Goal: Task Accomplishment & Management: Manage account settings

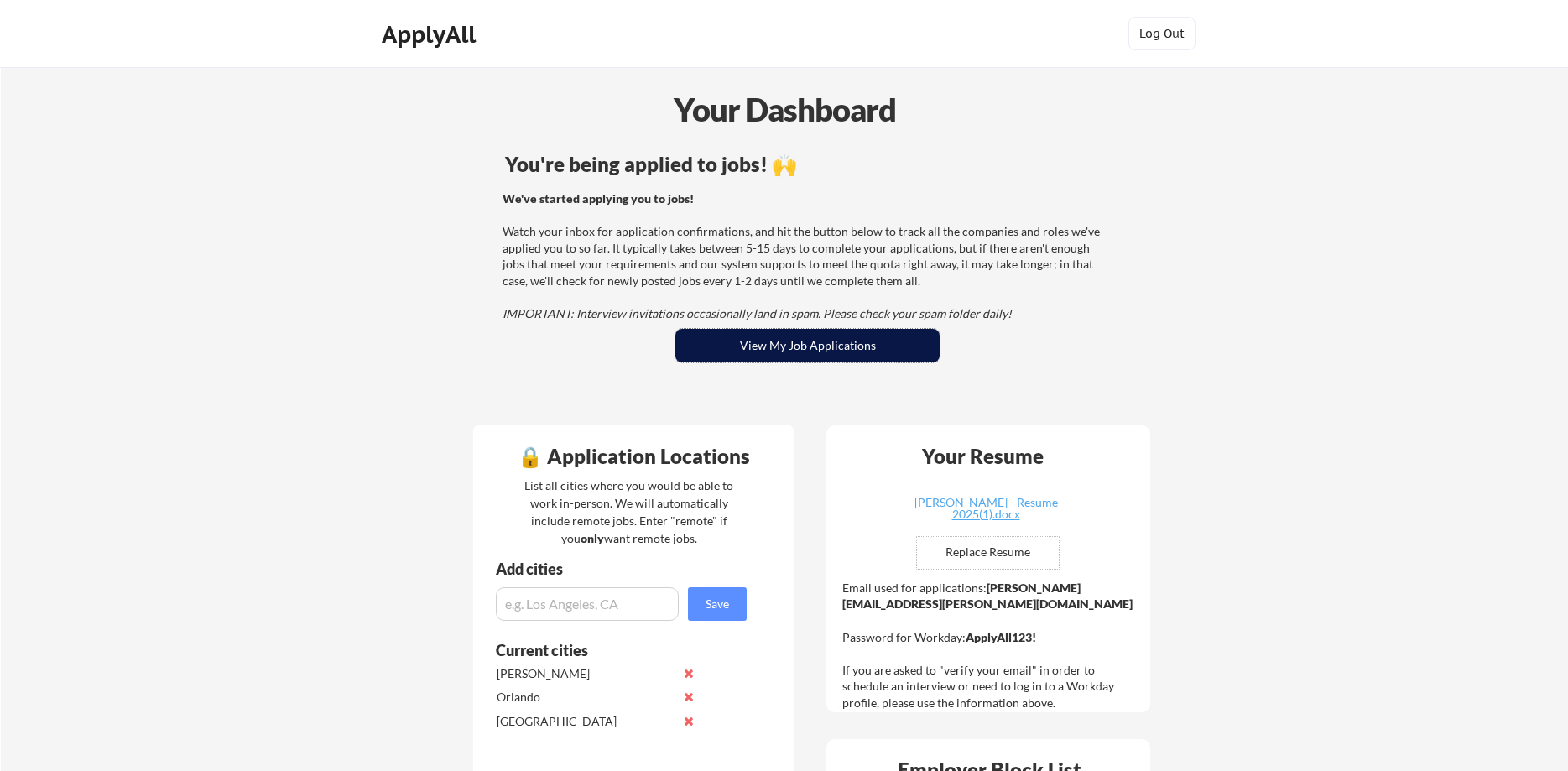
click at [797, 343] on button "View My Job Applications" at bounding box center [807, 345] width 265 height 34
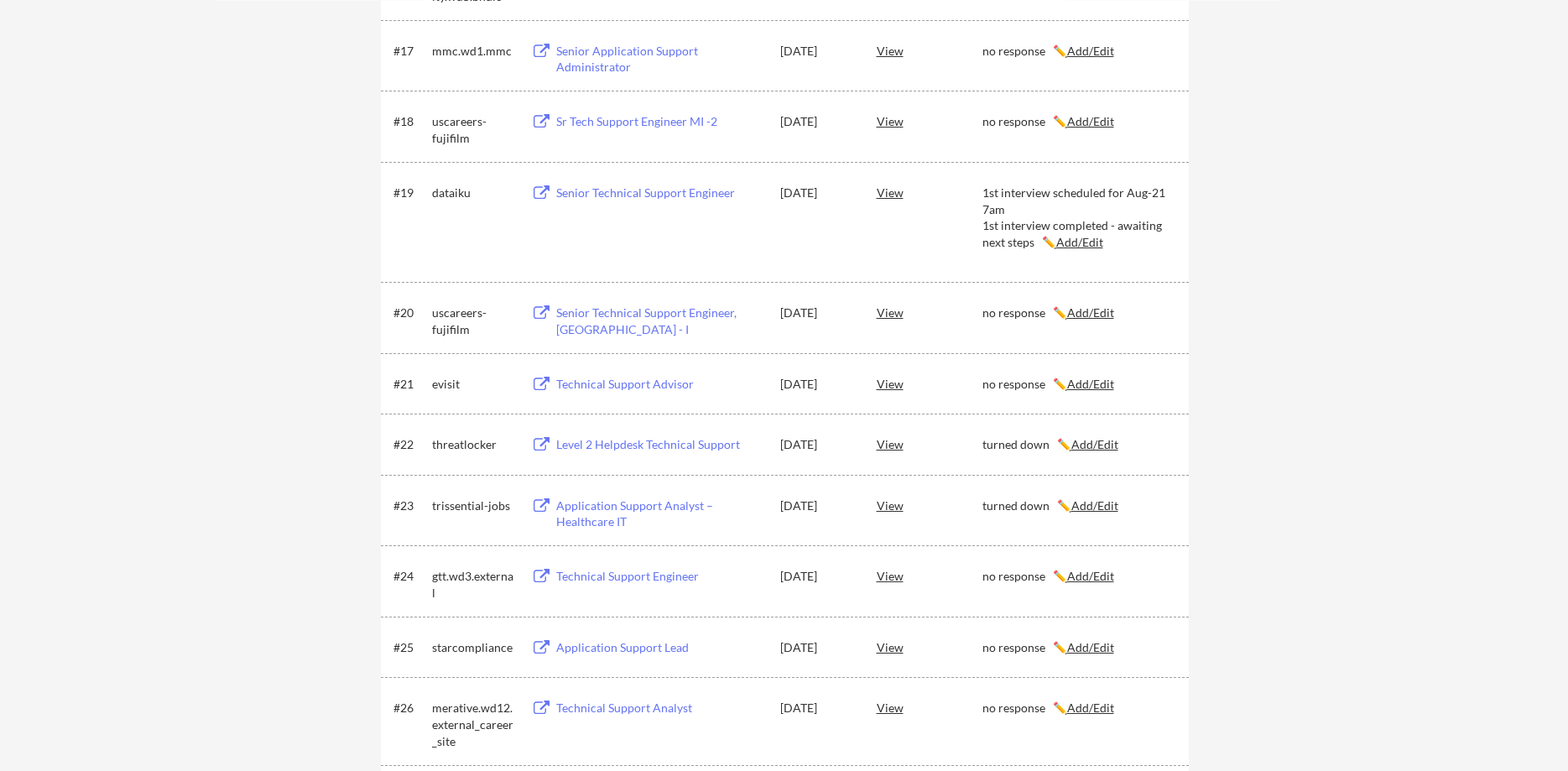
scroll to position [1368, 0]
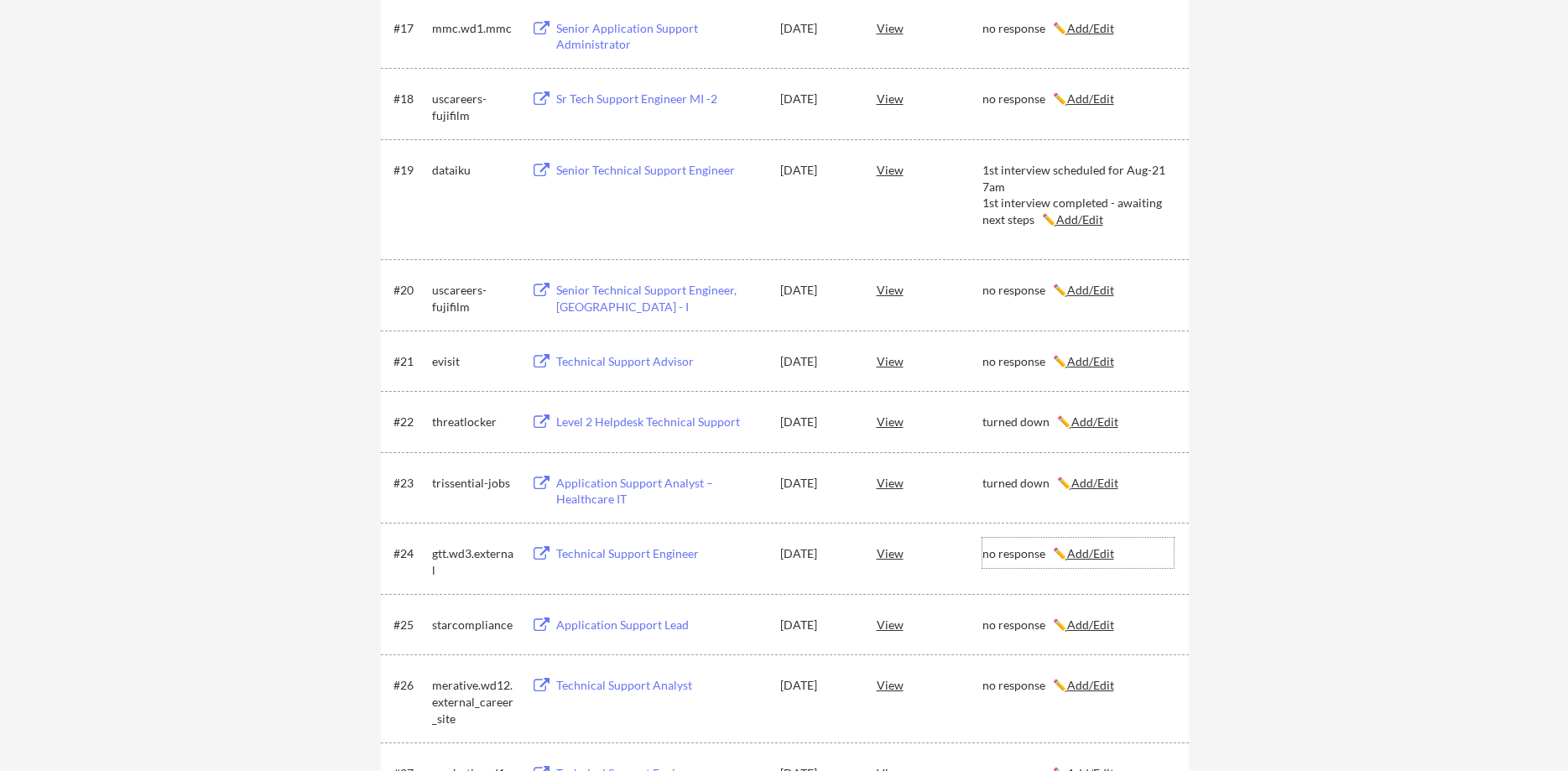
click at [1108, 557] on u "Add/Edit" at bounding box center [1090, 552] width 47 height 14
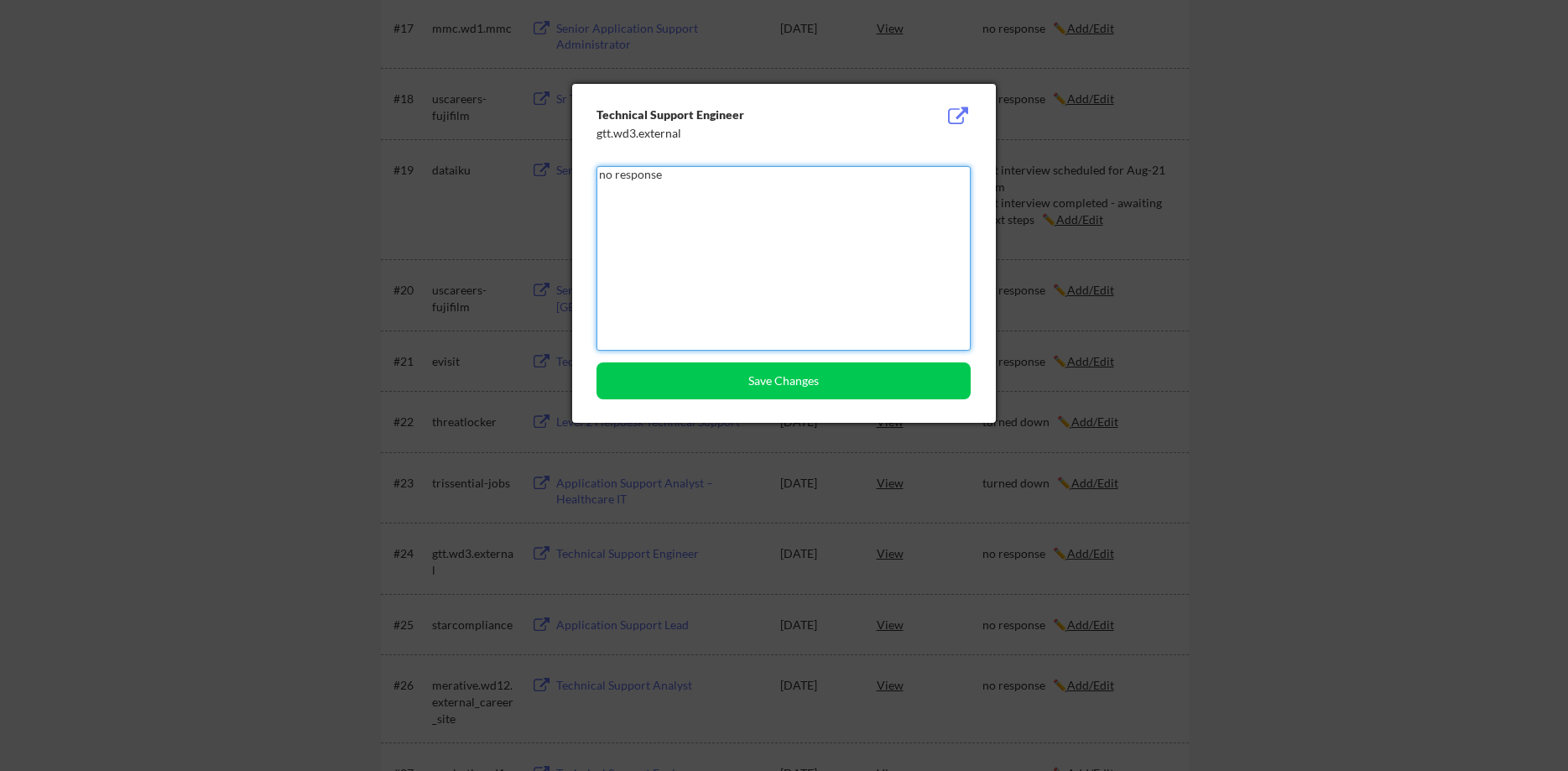
drag, startPoint x: 653, startPoint y: 174, endPoint x: 398, endPoint y: 174, distance: 255.0
click at [597, 175] on textarea "no response" at bounding box center [784, 258] width 374 height 184
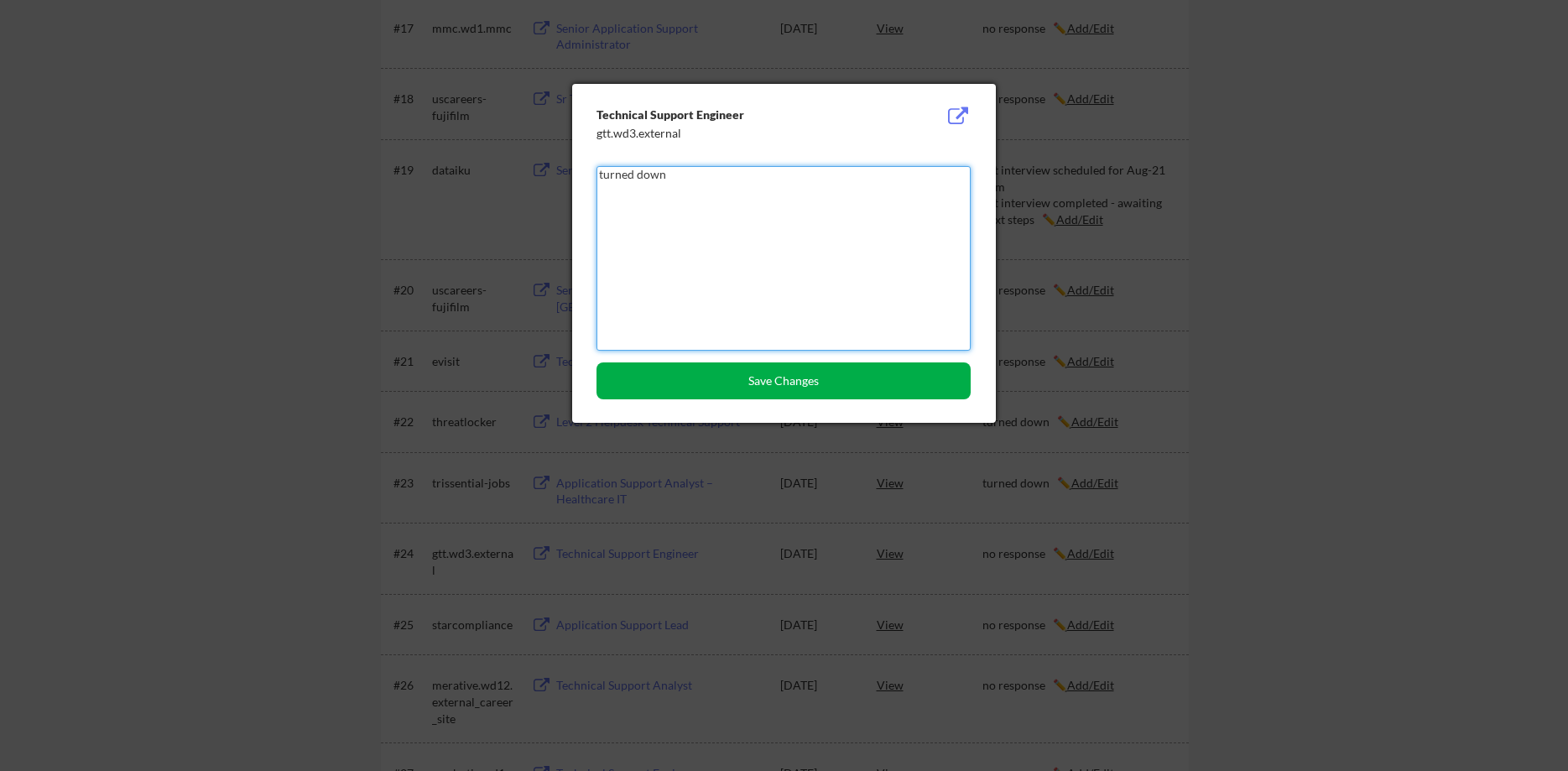
type textarea "turned down"
click at [734, 379] on button "Save Changes" at bounding box center [784, 381] width 374 height 36
